Goal: Information Seeking & Learning: Learn about a topic

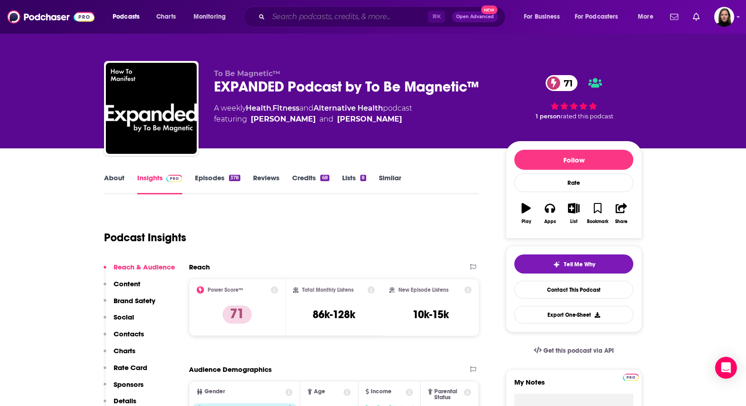
click at [287, 13] on input "Search podcasts, credits, & more..." at bounding box center [349, 17] width 160 height 15
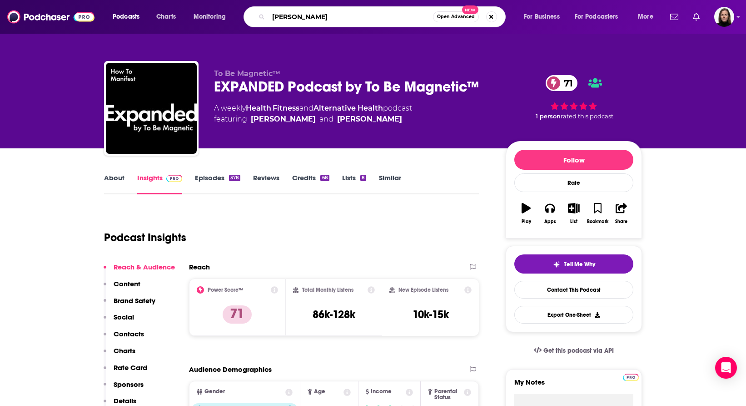
type input "[PERSON_NAME]"
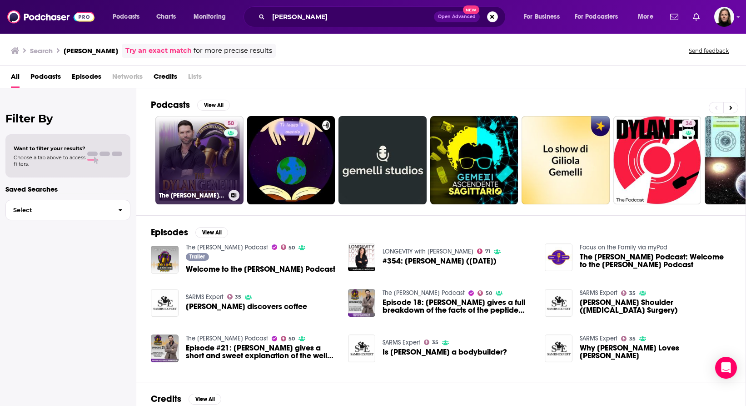
click at [210, 148] on link "50 The [PERSON_NAME] Podcast" at bounding box center [199, 160] width 88 height 88
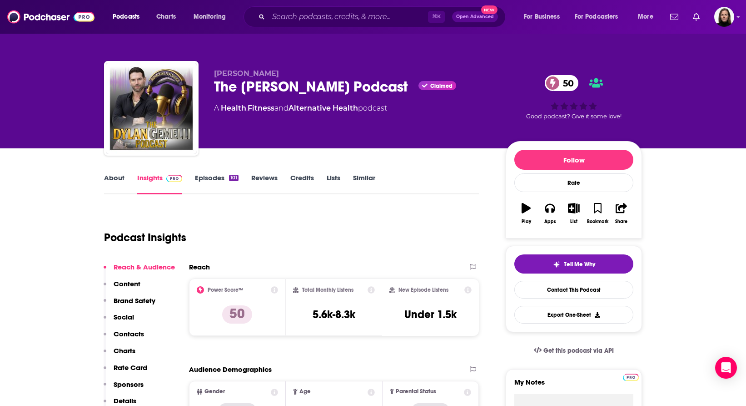
click at [373, 109] on div "A Health , Fitness and Alternative Health podcast" at bounding box center [300, 108] width 173 height 11
click at [115, 175] on link "About" at bounding box center [114, 183] width 20 height 21
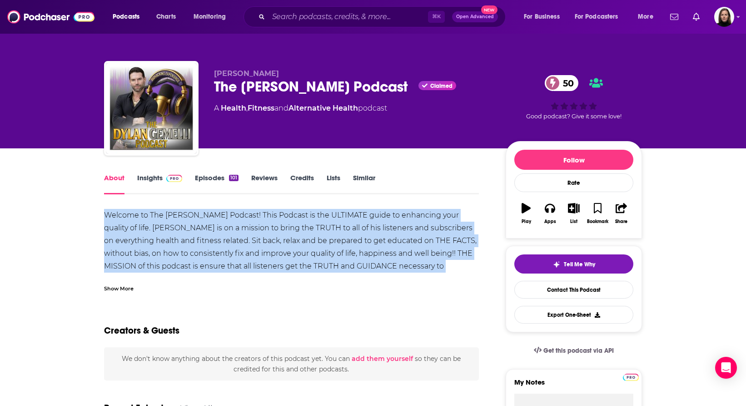
drag, startPoint x: 105, startPoint y: 215, endPoint x: 279, endPoint y: 273, distance: 183.6
click at [279, 273] on div "Welcome to The [PERSON_NAME] Podcast! This Podcast is the ULTIMATE guide to enh…" at bounding box center [291, 250] width 375 height 83
click at [130, 289] on div "Show More" at bounding box center [119, 287] width 30 height 9
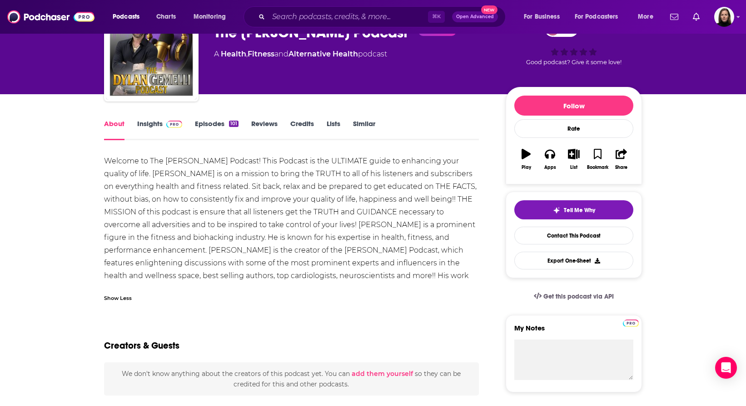
scroll to position [48, 0]
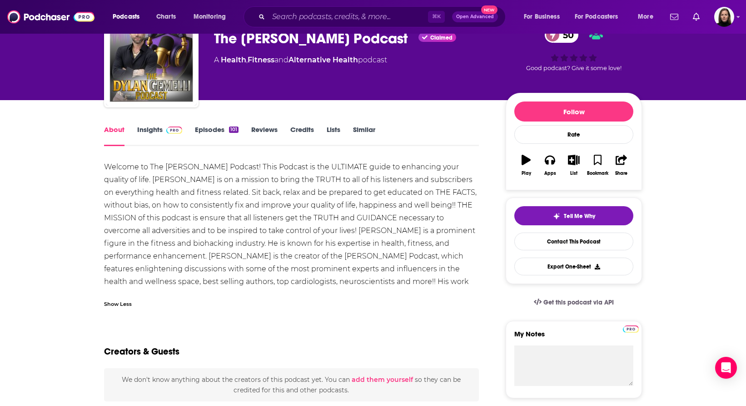
click at [263, 239] on div "Welcome to The [PERSON_NAME] Podcast! This Podcast is the ULTIMATE guide to enh…" at bounding box center [291, 230] width 375 height 140
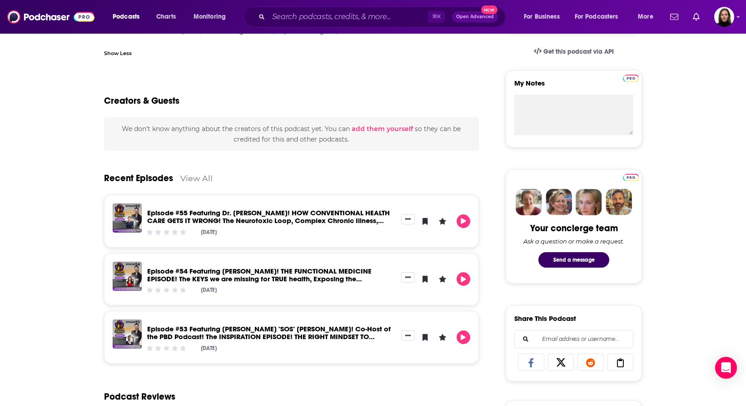
scroll to position [0, 0]
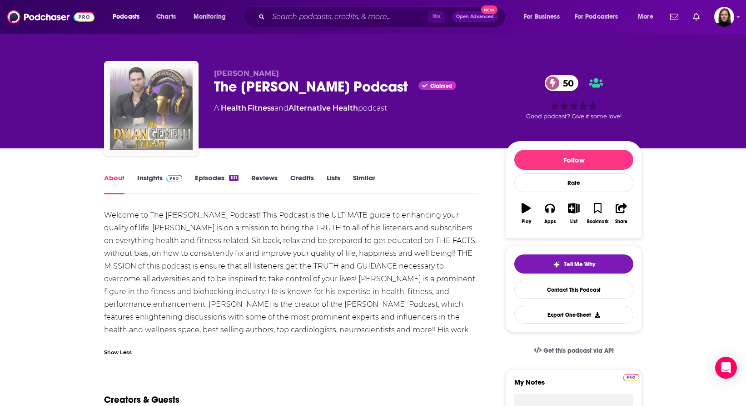
click at [173, 125] on img "The Dylan Gemelli Podcast" at bounding box center [151, 108] width 91 height 91
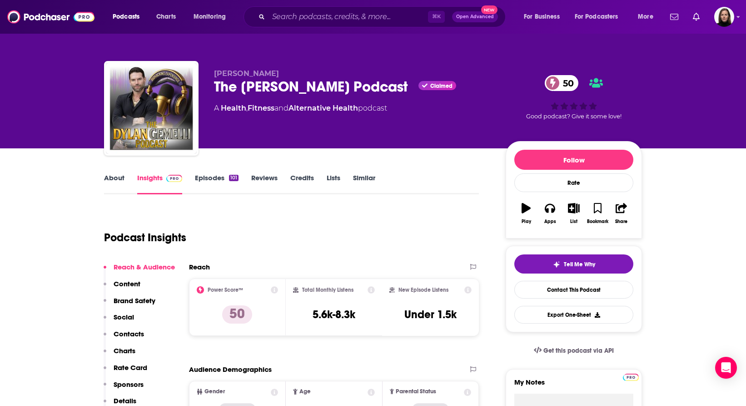
click at [120, 176] on link "About" at bounding box center [114, 183] width 20 height 21
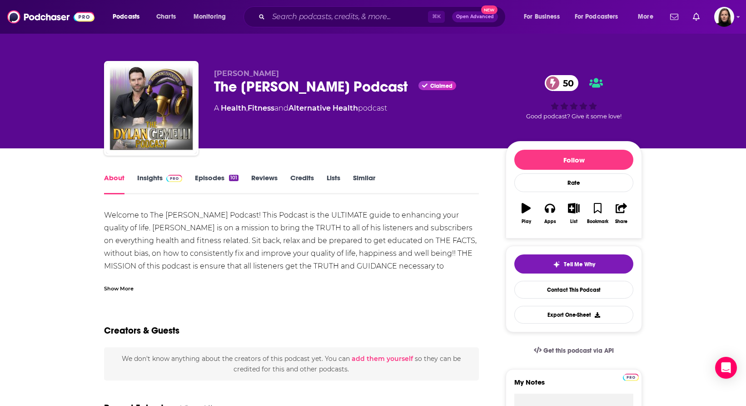
click at [307, 180] on link "Credits" at bounding box center [303, 183] width 24 height 21
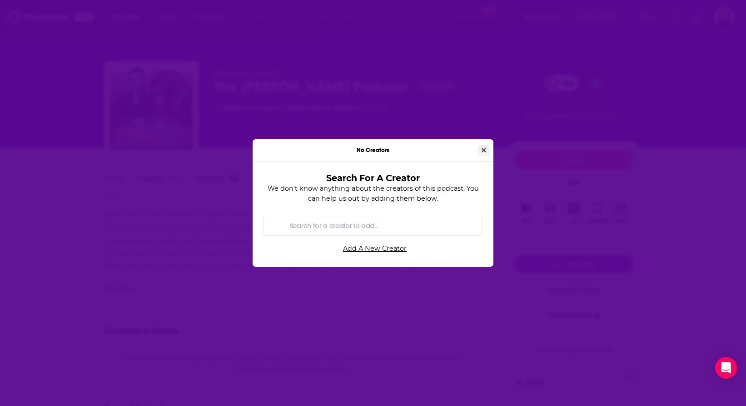
click at [483, 150] on icon "Close" at bounding box center [484, 150] width 5 height 5
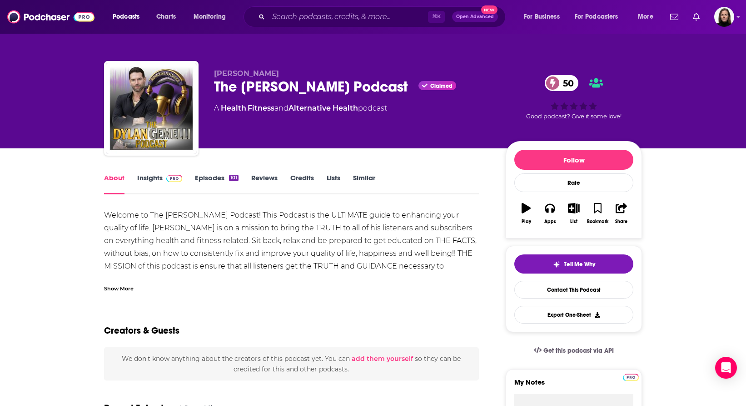
click at [115, 178] on link "About" at bounding box center [114, 183] width 20 height 21
click at [109, 286] on div "Show More" at bounding box center [119, 287] width 30 height 9
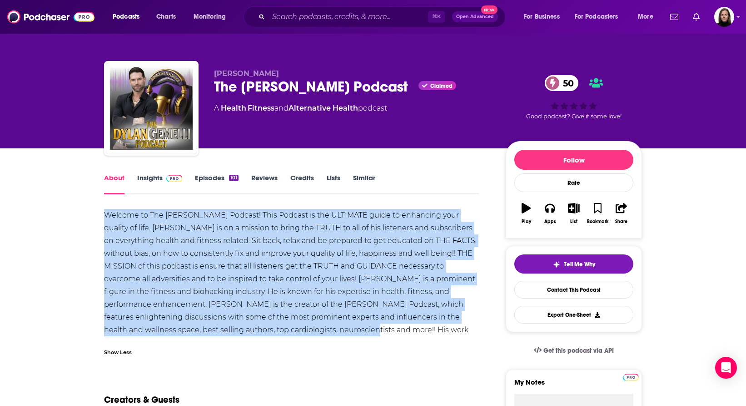
drag, startPoint x: 336, startPoint y: 332, endPoint x: 95, endPoint y: 211, distance: 269.0
copy div "Welcome to The [PERSON_NAME] Podcast! This Podcast is the ULTIMATE guide to enh…"
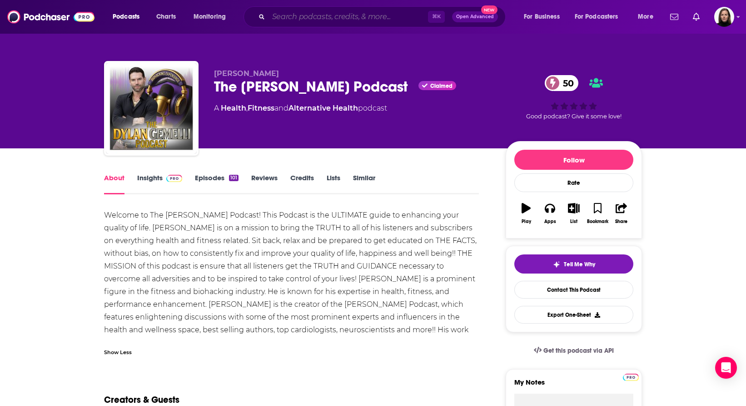
click at [291, 21] on input "Search podcasts, credits, & more..." at bounding box center [349, 17] width 160 height 15
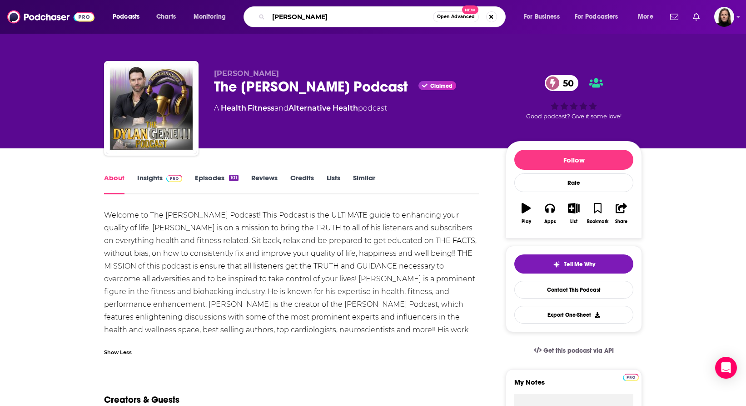
type input "[PERSON_NAME]"
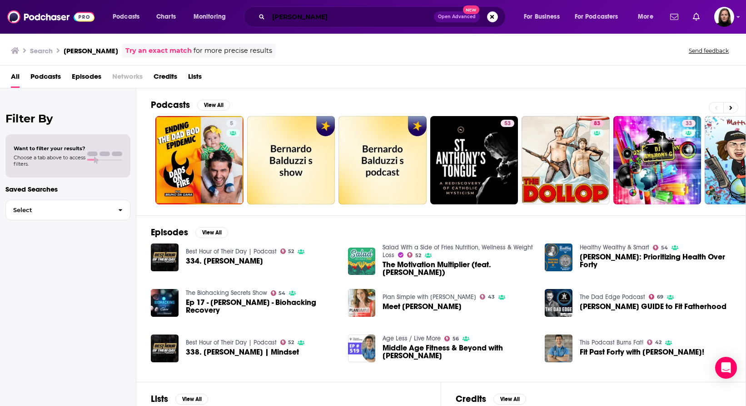
click at [301, 21] on input "[PERSON_NAME]" at bounding box center [351, 17] width 165 height 15
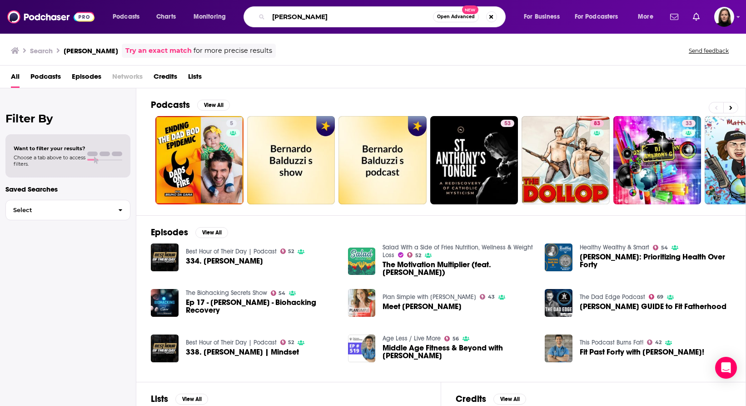
click at [301, 21] on input "[PERSON_NAME]" at bounding box center [351, 17] width 165 height 15
type input "fit father"
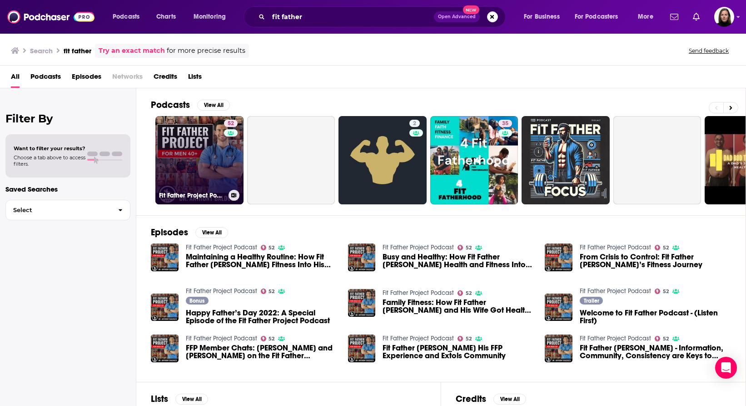
click at [197, 158] on link "52 Fit Father Project Podcast" at bounding box center [199, 160] width 88 height 88
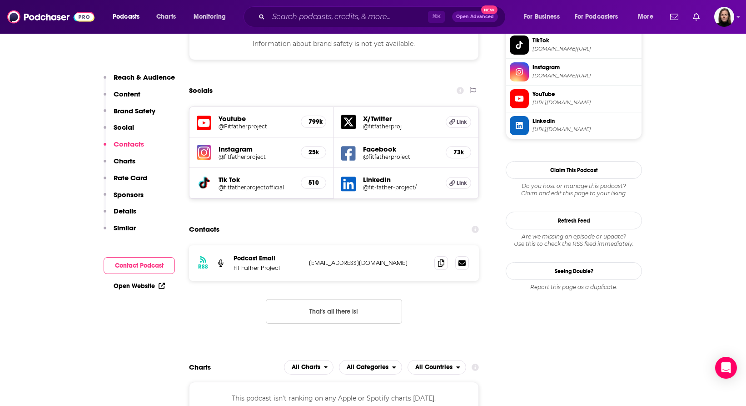
scroll to position [858, 0]
click at [437, 255] on span at bounding box center [442, 262] width 14 height 14
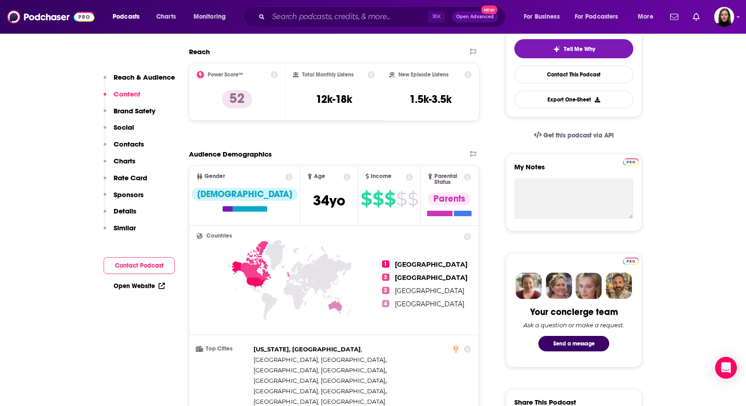
scroll to position [0, 0]
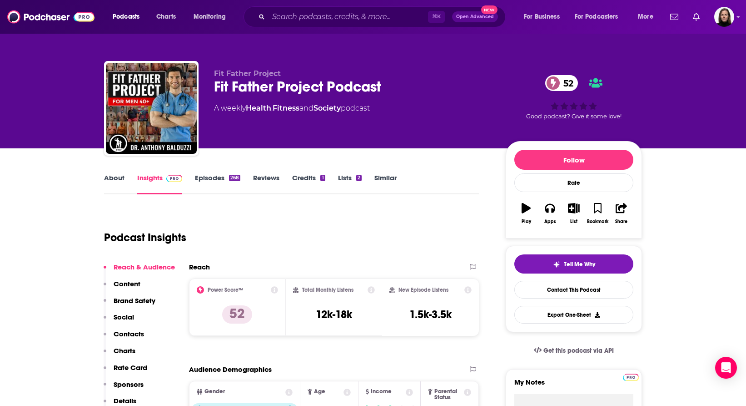
click at [150, 178] on link "Insights" at bounding box center [159, 183] width 45 height 21
click at [120, 173] on link "About" at bounding box center [114, 183] width 20 height 21
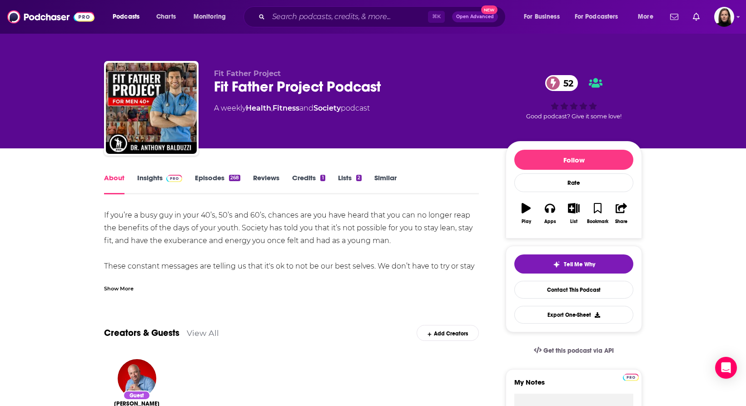
click at [129, 290] on div "Show More" at bounding box center [119, 287] width 30 height 9
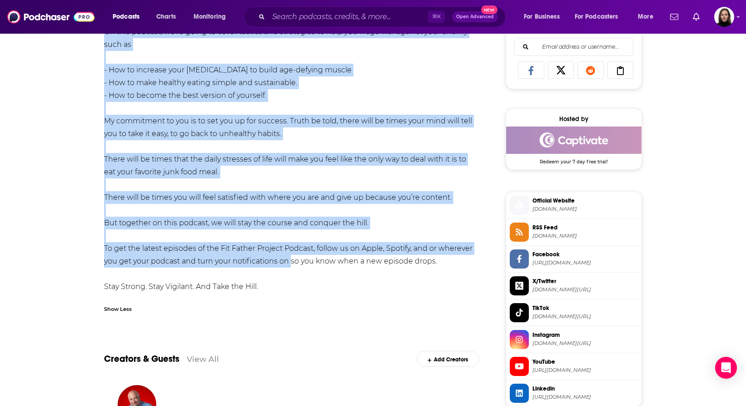
scroll to position [592, 0]
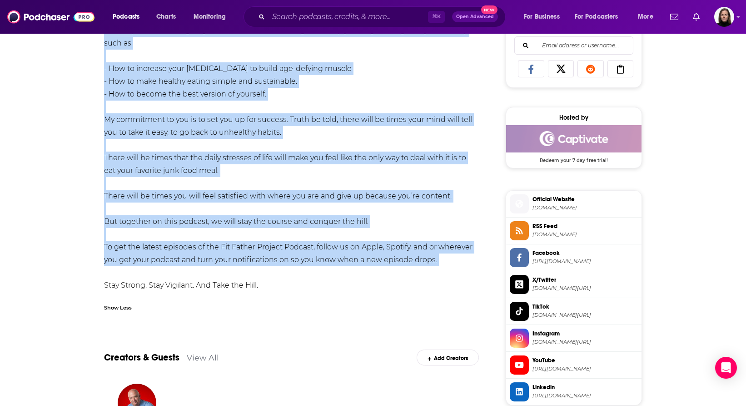
drag, startPoint x: 103, startPoint y: 215, endPoint x: 292, endPoint y: 275, distance: 198.4
click at [292, 275] on div "About Insights Episodes 268 Reviews Credits 1 Lists 2 Similar If you’re a busy …" at bounding box center [298, 380] width 416 height 1600
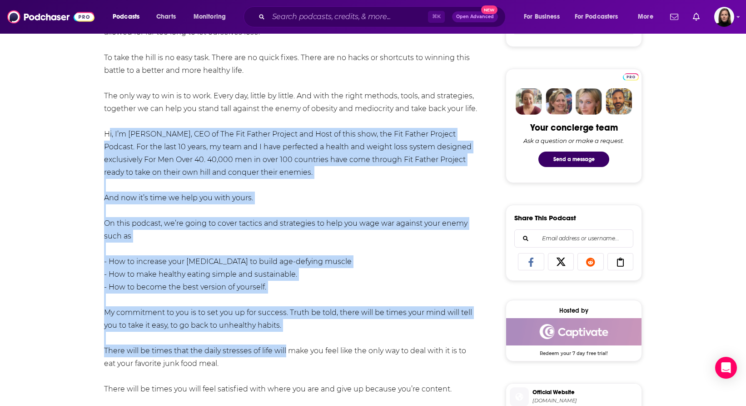
scroll to position [401, 0]
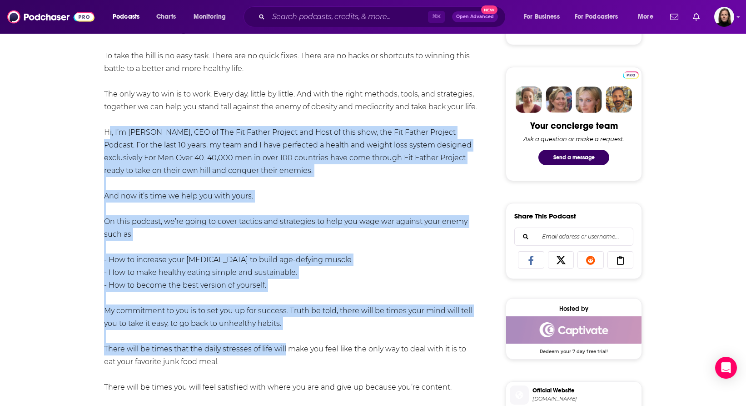
drag, startPoint x: 104, startPoint y: 185, endPoint x: 291, endPoint y: 327, distance: 234.9
click at [291, 327] on div "If you’re a busy guy in your 40’s, 50’s and 60’s, chances are you have heard th…" at bounding box center [291, 145] width 375 height 675
copy div "Hi, I’m [PERSON_NAME], CEO of The Fit Father Project and Host of this show, the…"
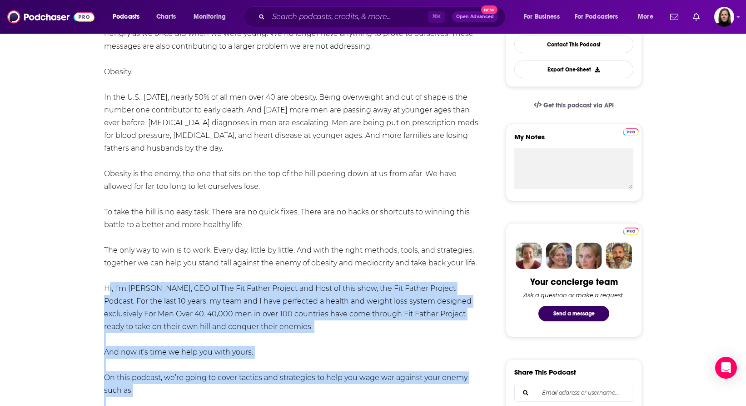
scroll to position [0, 0]
